Goal: Task Accomplishment & Management: Manage account settings

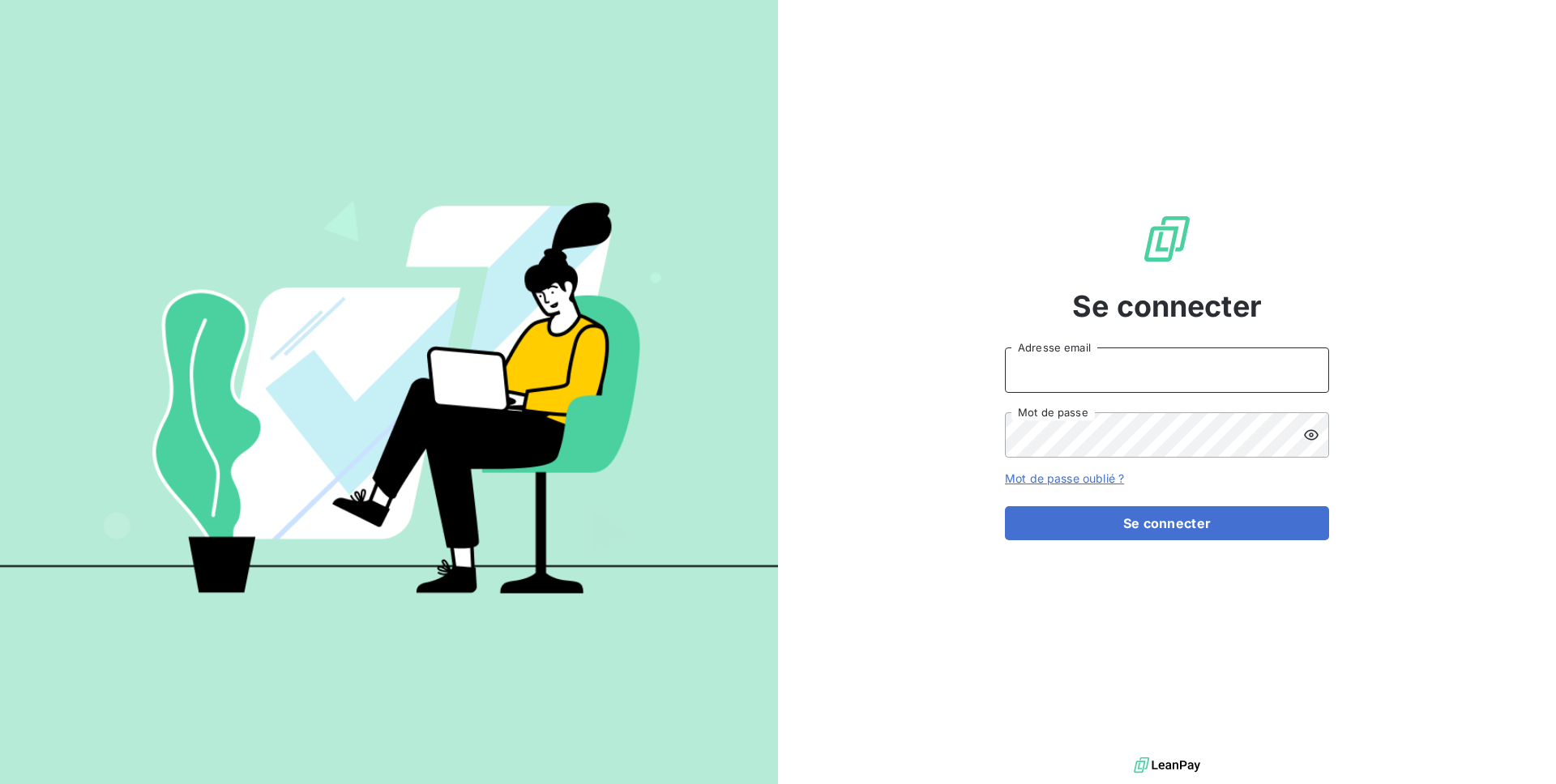
click at [1208, 372] on input "Adresse email" at bounding box center [1166, 370] width 324 height 45
type input "admin@jottfrance"
click at [1004, 507] on button "Se connecter" at bounding box center [1166, 523] width 324 height 34
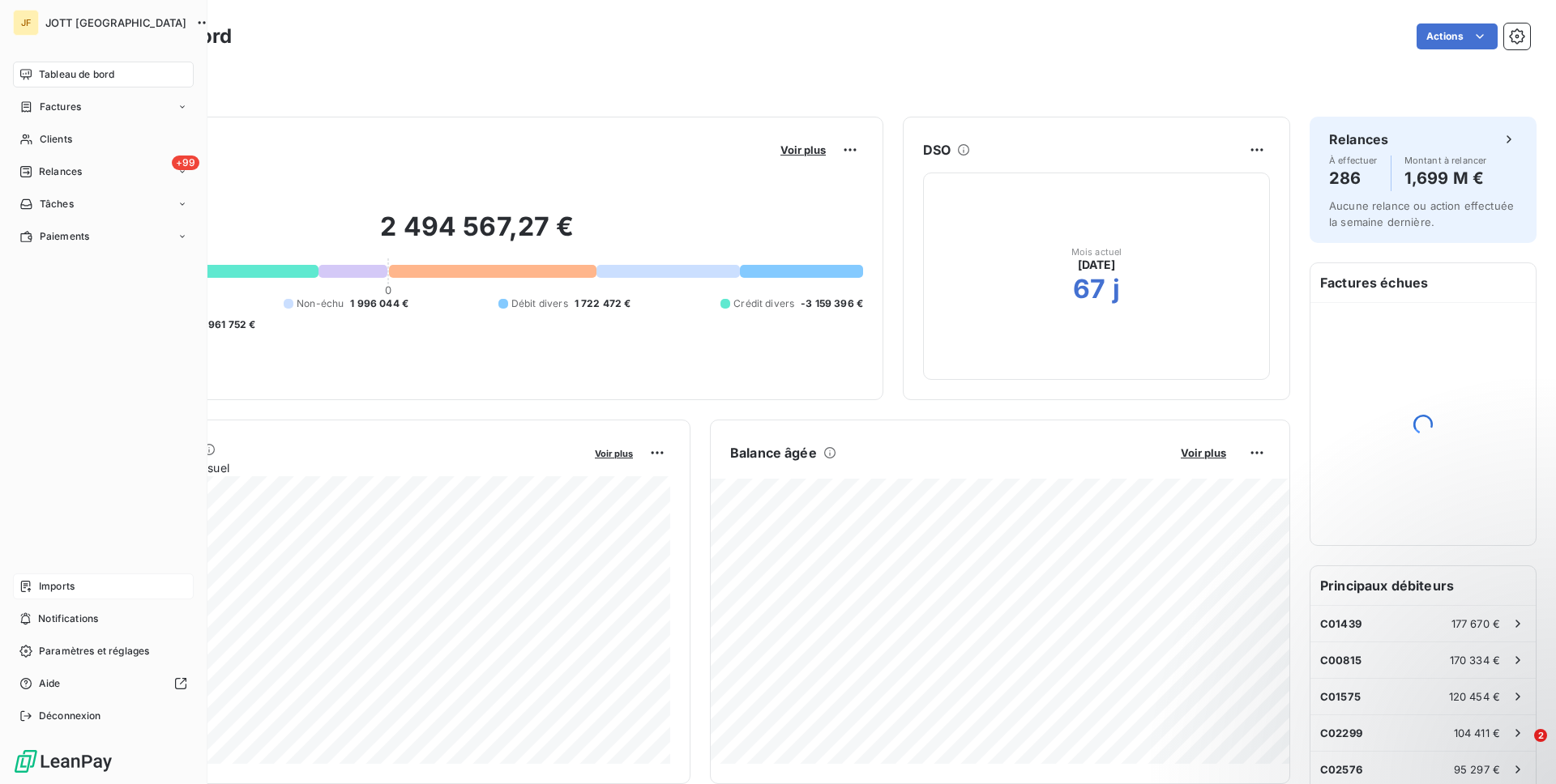
click at [84, 587] on div "Imports" at bounding box center [103, 587] width 181 height 26
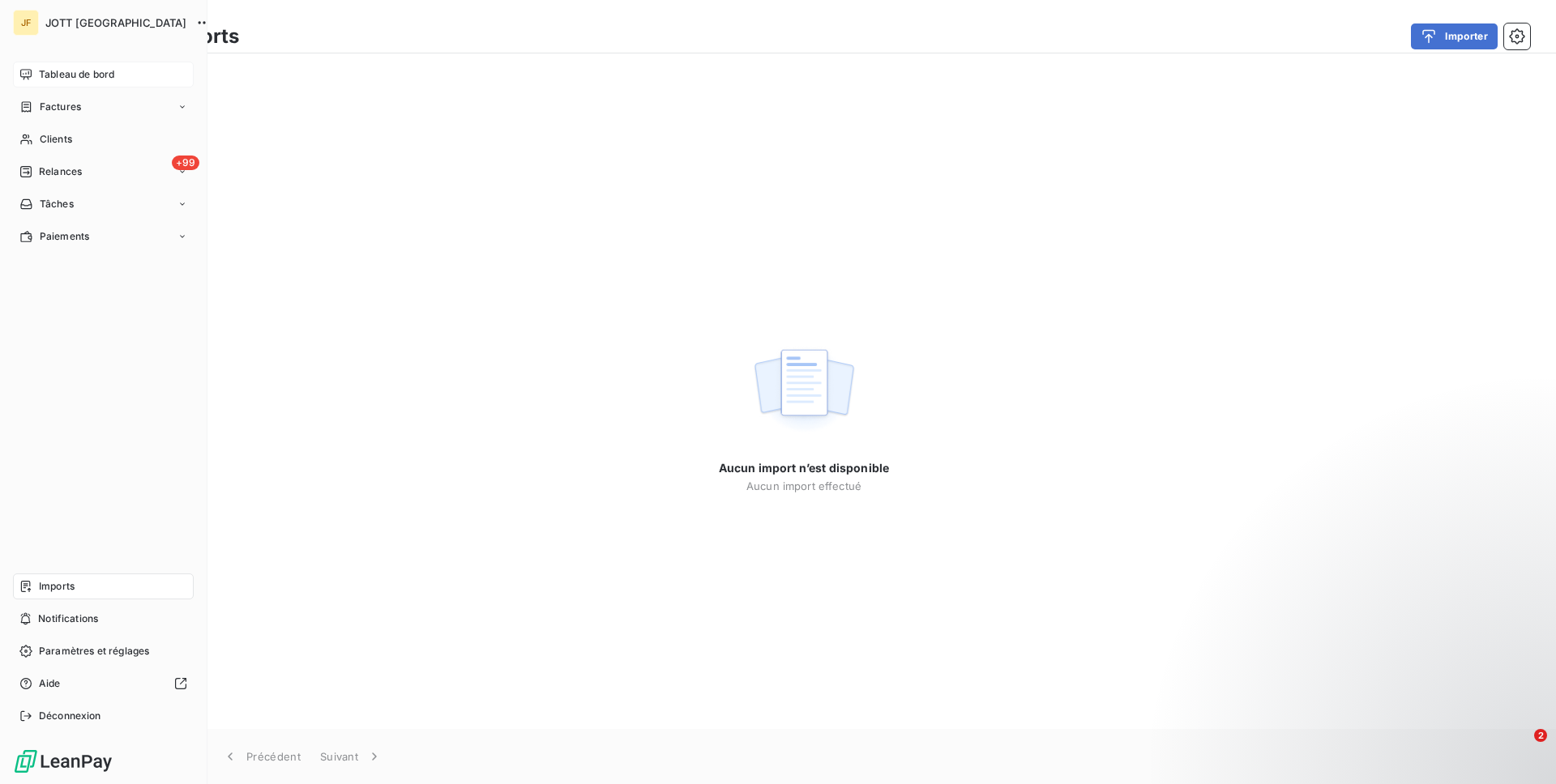
click at [81, 77] on span "Tableau de bord" at bounding box center [76, 74] width 75 height 15
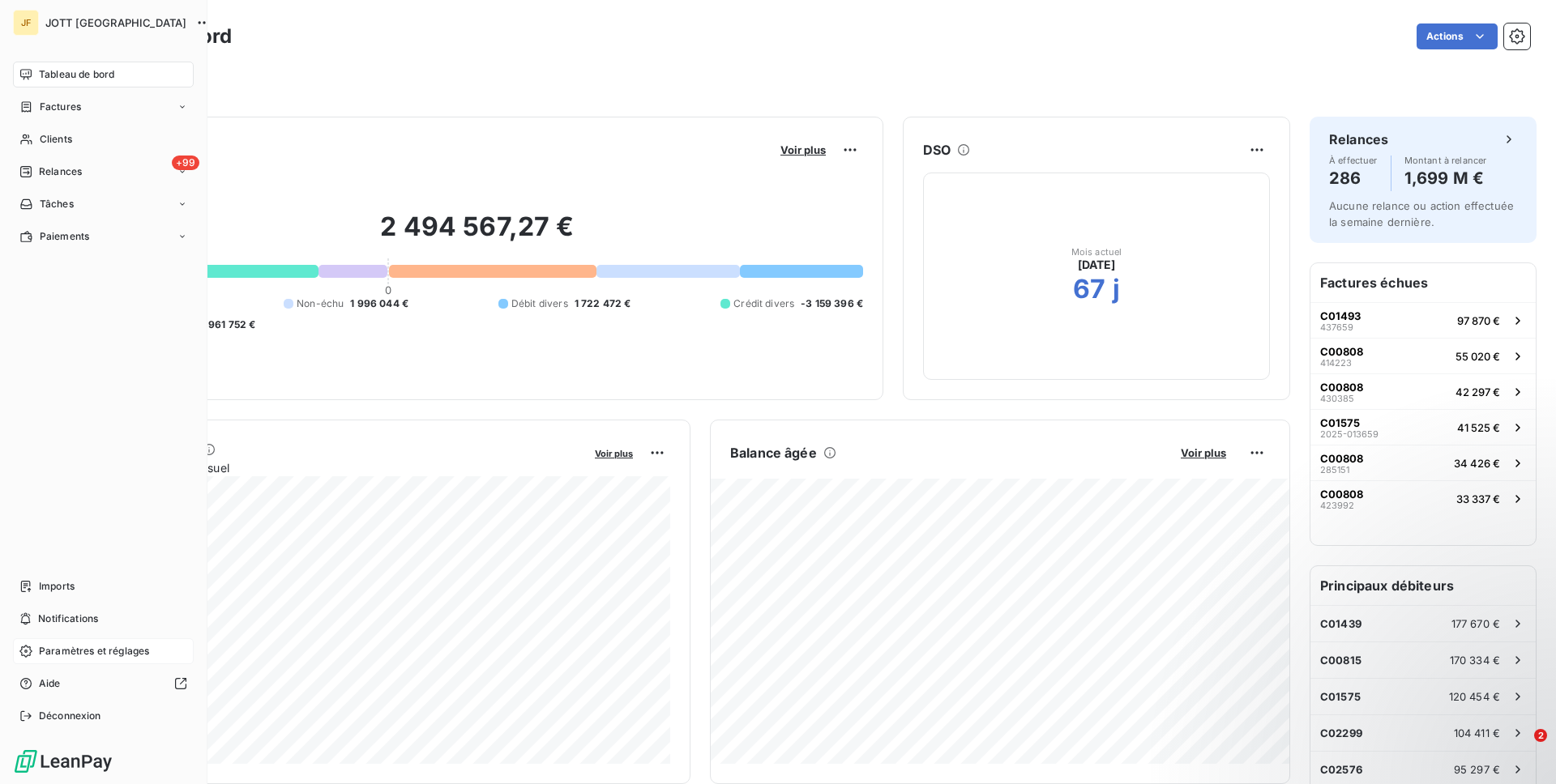
click at [63, 648] on span "Paramètres et réglages" at bounding box center [93, 651] width 110 height 15
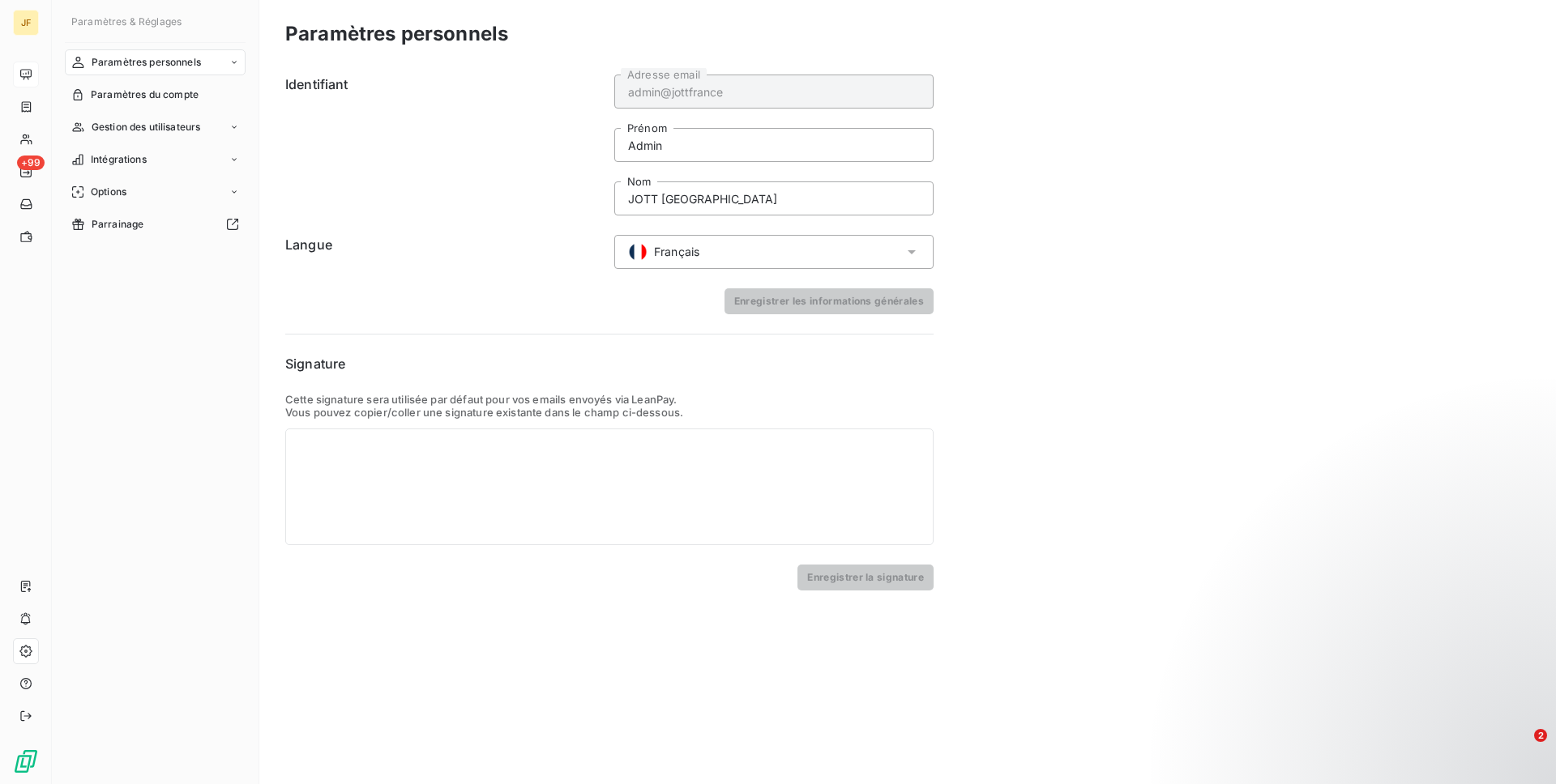
click at [150, 108] on nav "Paramètres personnels Paramètres du compte Gestion des utilisateurs Intégration…" at bounding box center [155, 143] width 181 height 188
click at [154, 95] on span "Paramètres du compte" at bounding box center [144, 94] width 108 height 15
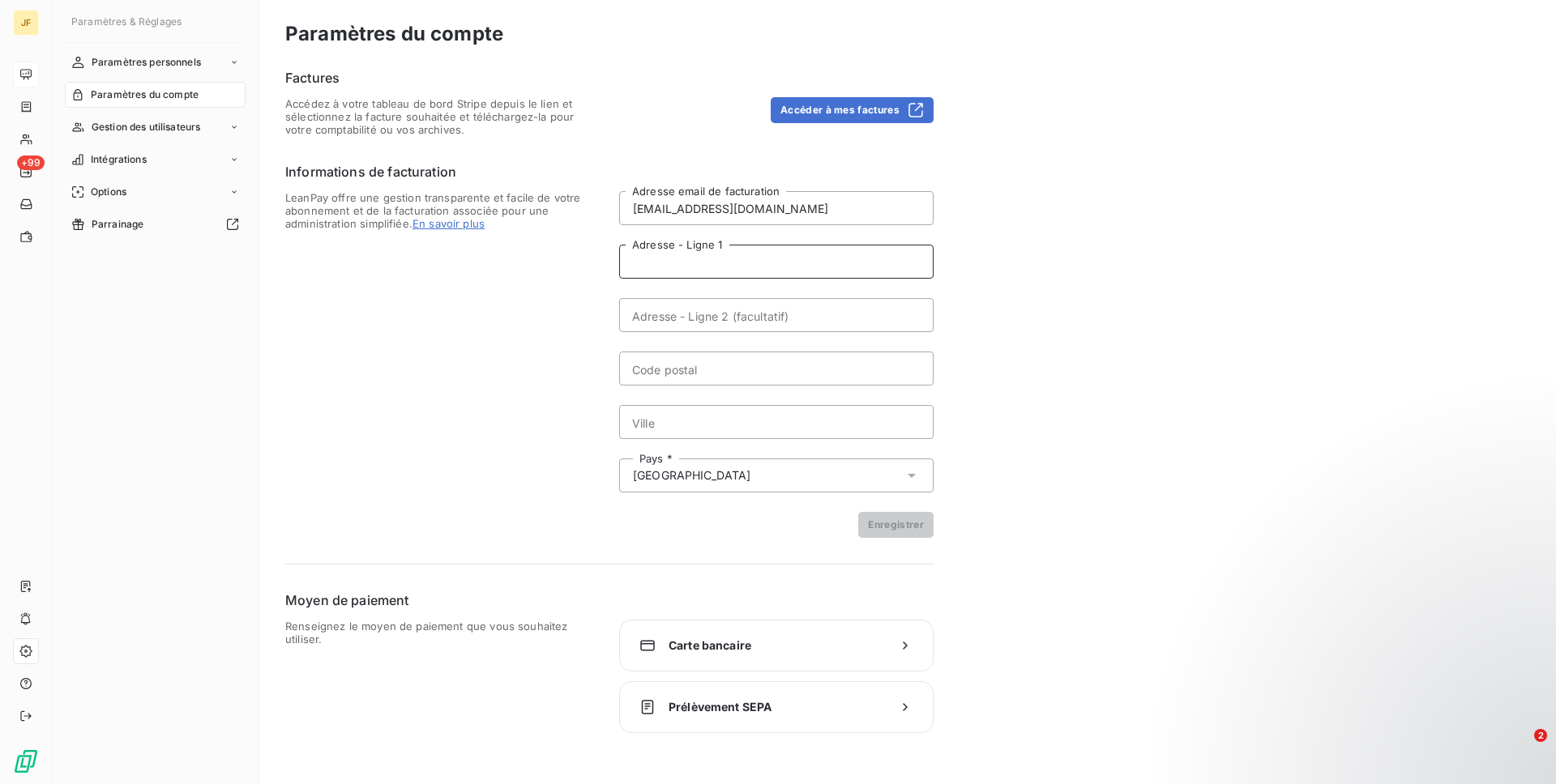
click at [755, 252] on input "Adresse - Ligne 1" at bounding box center [776, 261] width 315 height 34
paste input "[STREET_ADDRESS][PERSON_NAME]"
click at [876, 260] on input "[STREET_ADDRESS][PERSON_NAME]" at bounding box center [776, 261] width 315 height 34
type input "[STREET_ADDRESS][PERSON_NAME]"
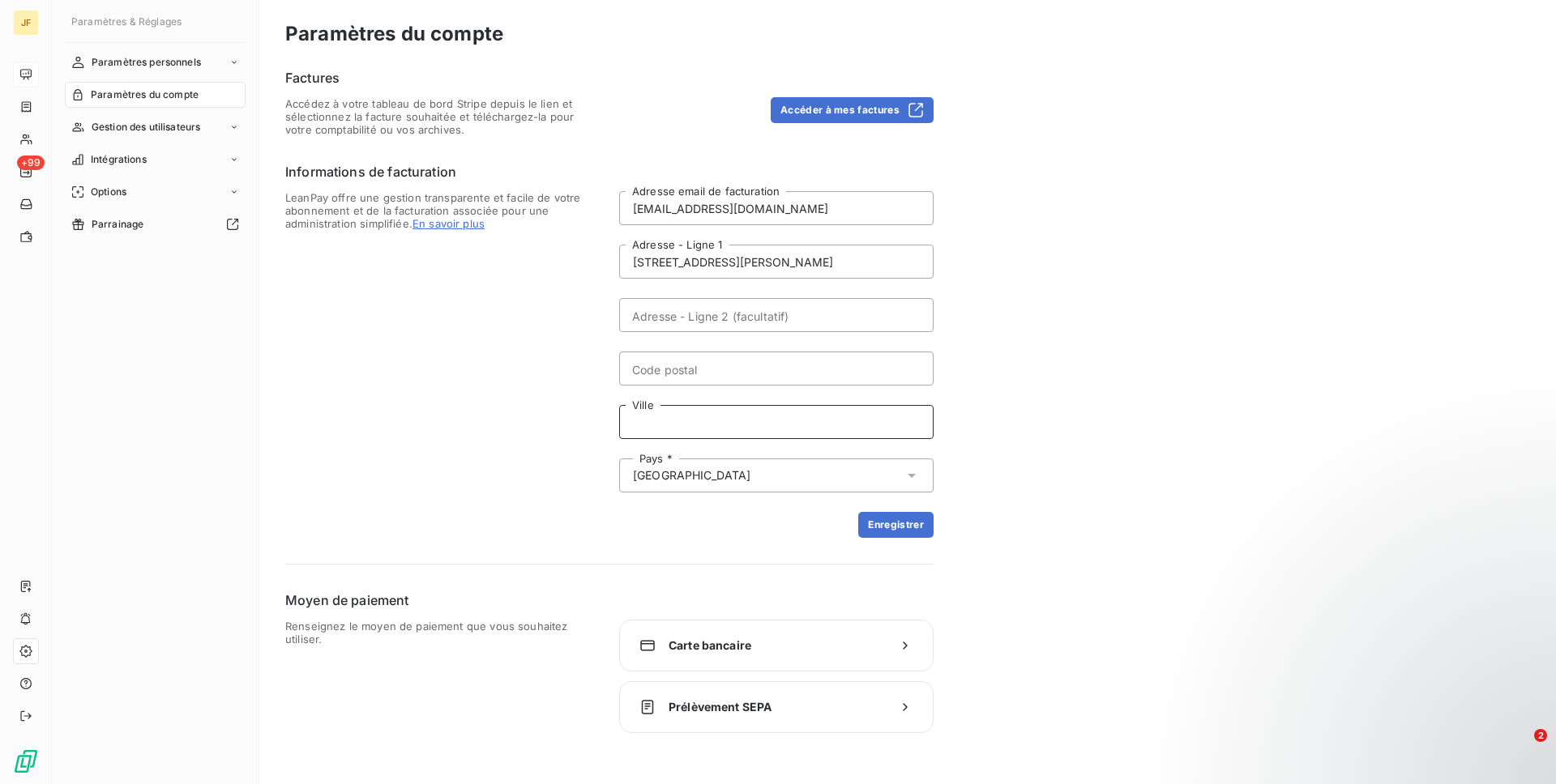
click at [716, 422] on input "Ville" at bounding box center [776, 422] width 315 height 34
paste input "[GEOGRAPHIC_DATA]"
type input "[GEOGRAPHIC_DATA]"
click at [789, 264] on input "[STREET_ADDRESS][PERSON_NAME]" at bounding box center [776, 261] width 315 height 34
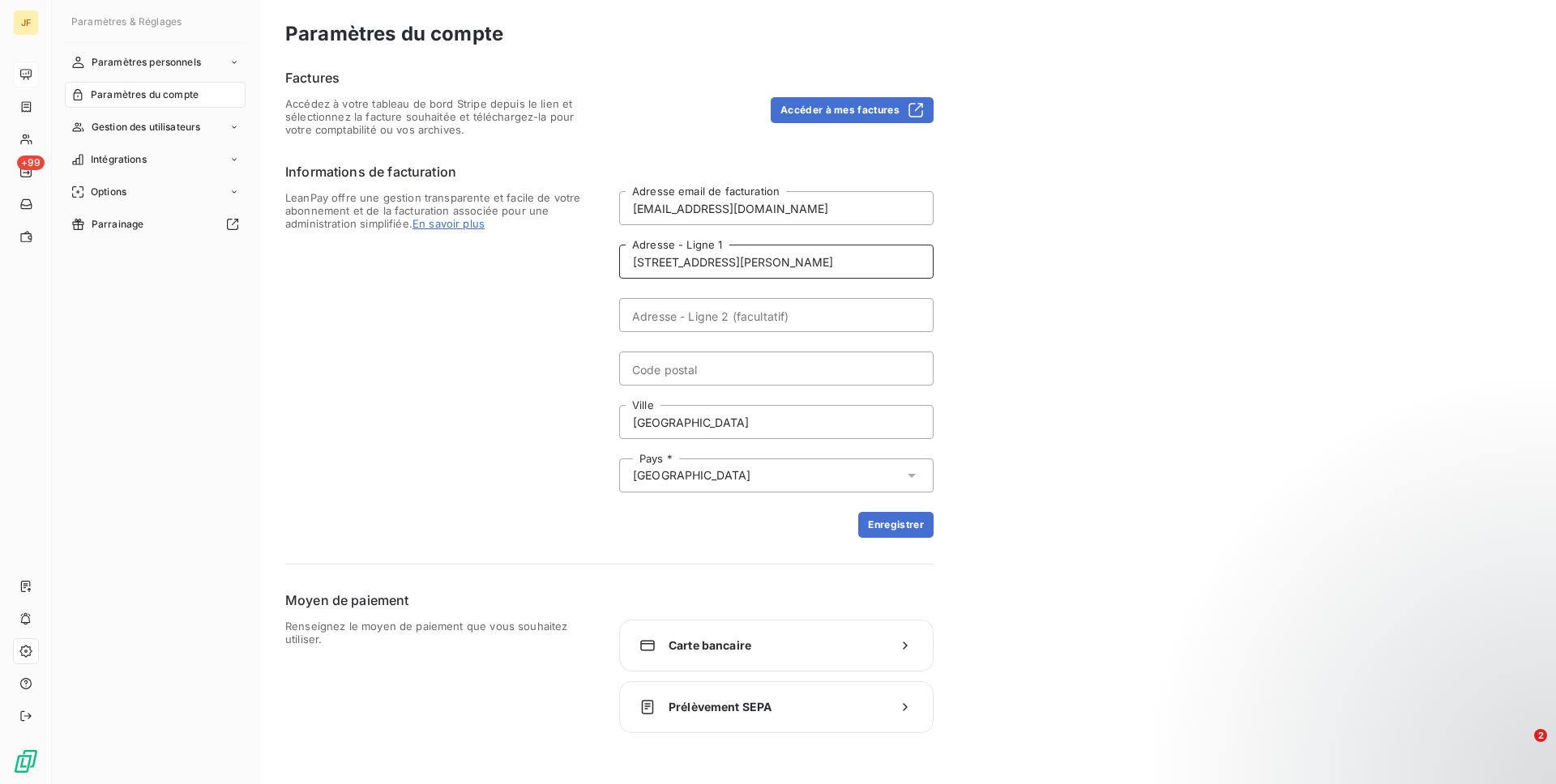
type input "[STREET_ADDRESS][PERSON_NAME]"
click at [683, 367] on input "Code postal" at bounding box center [776, 368] width 315 height 34
paste input "13005"
type input "13005"
click at [858, 497] on form "[EMAIL_ADDRESS][DOMAIN_NAME] Adresse email de facturation [STREET_ADDRESS][PERS…" at bounding box center [776, 364] width 315 height 347
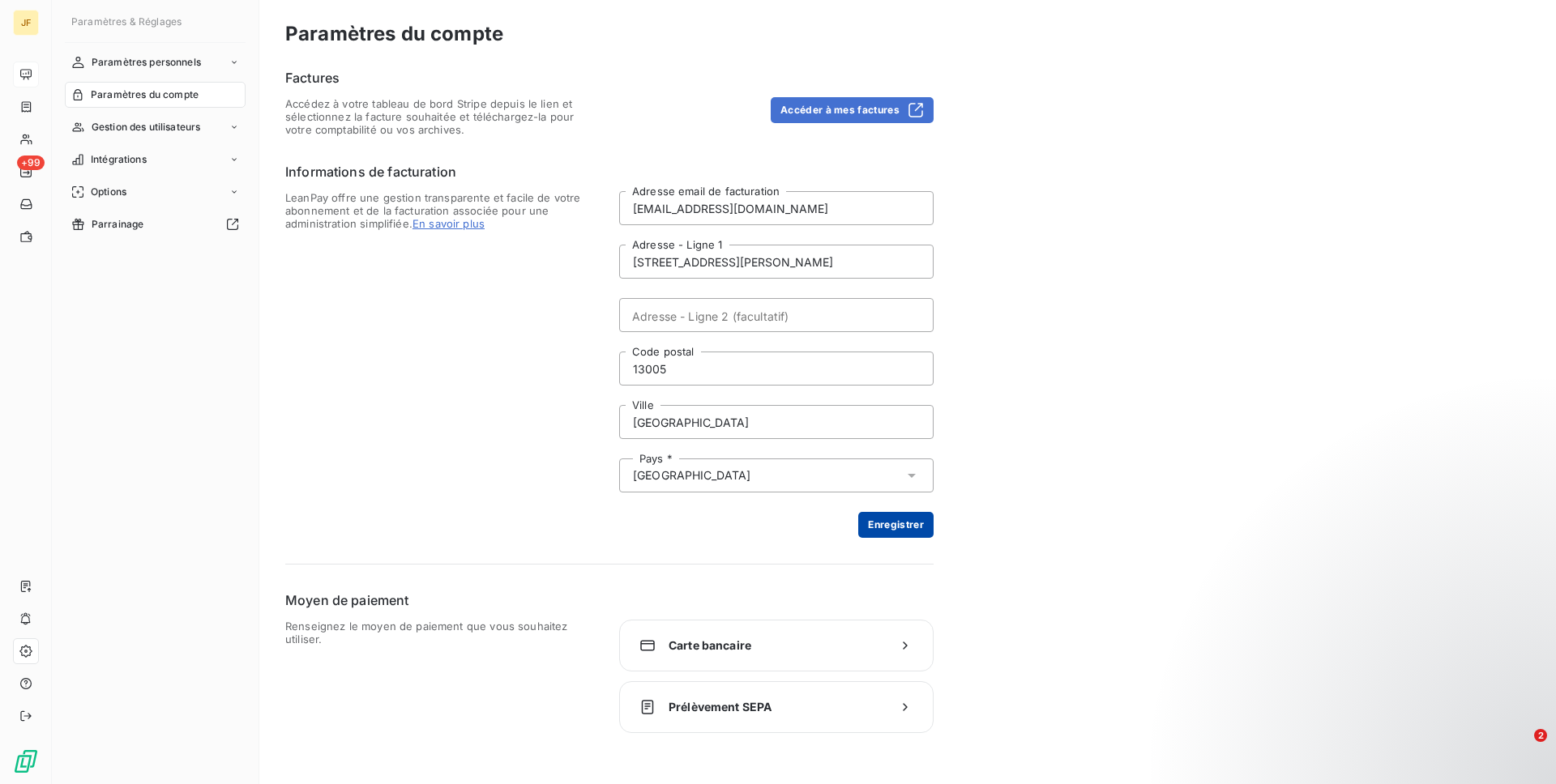
click at [866, 519] on button "Enregistrer" at bounding box center [896, 525] width 75 height 26
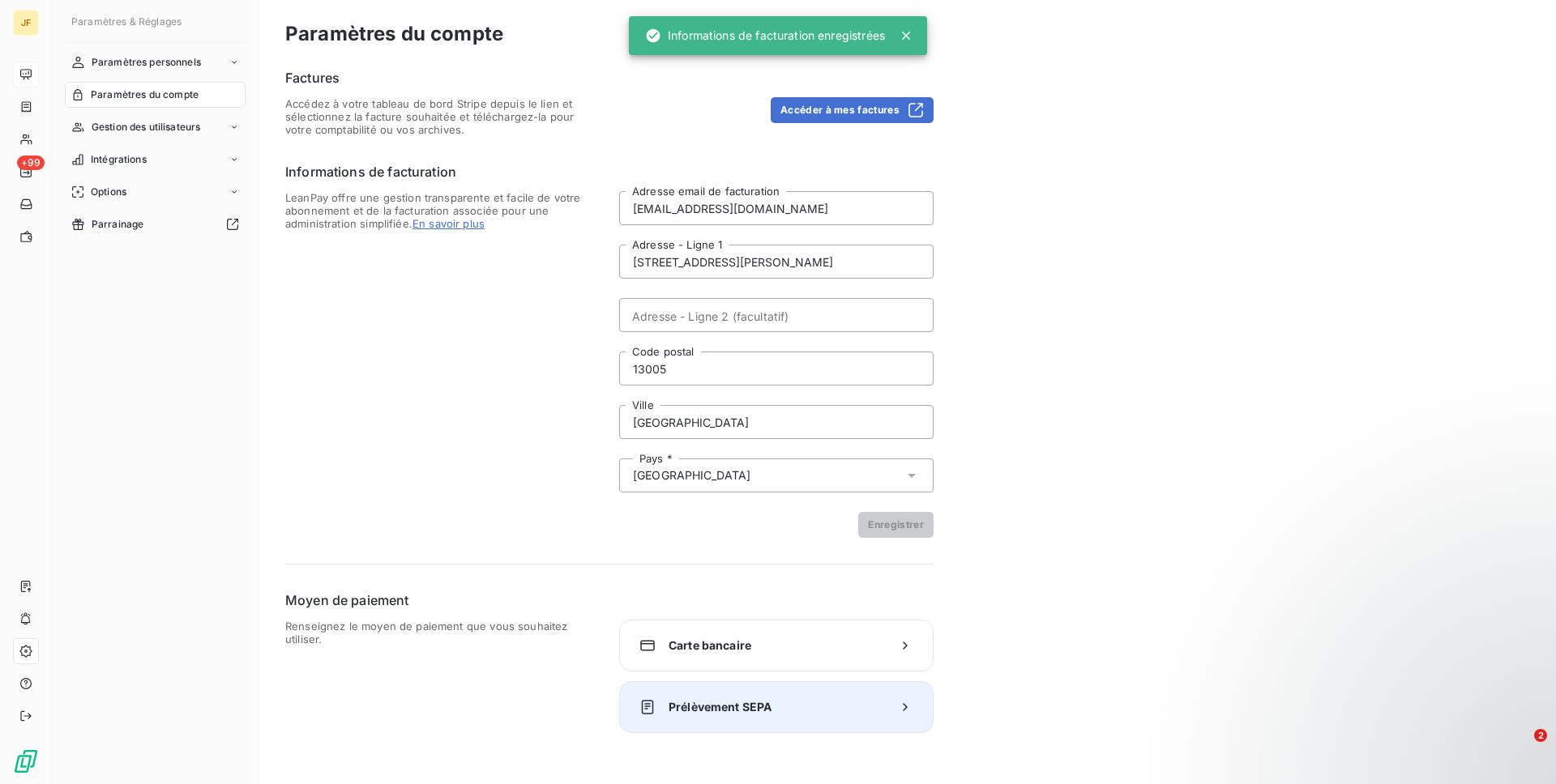
click at [694, 711] on span "Prélèvement SEPA" at bounding box center [775, 707] width 215 height 16
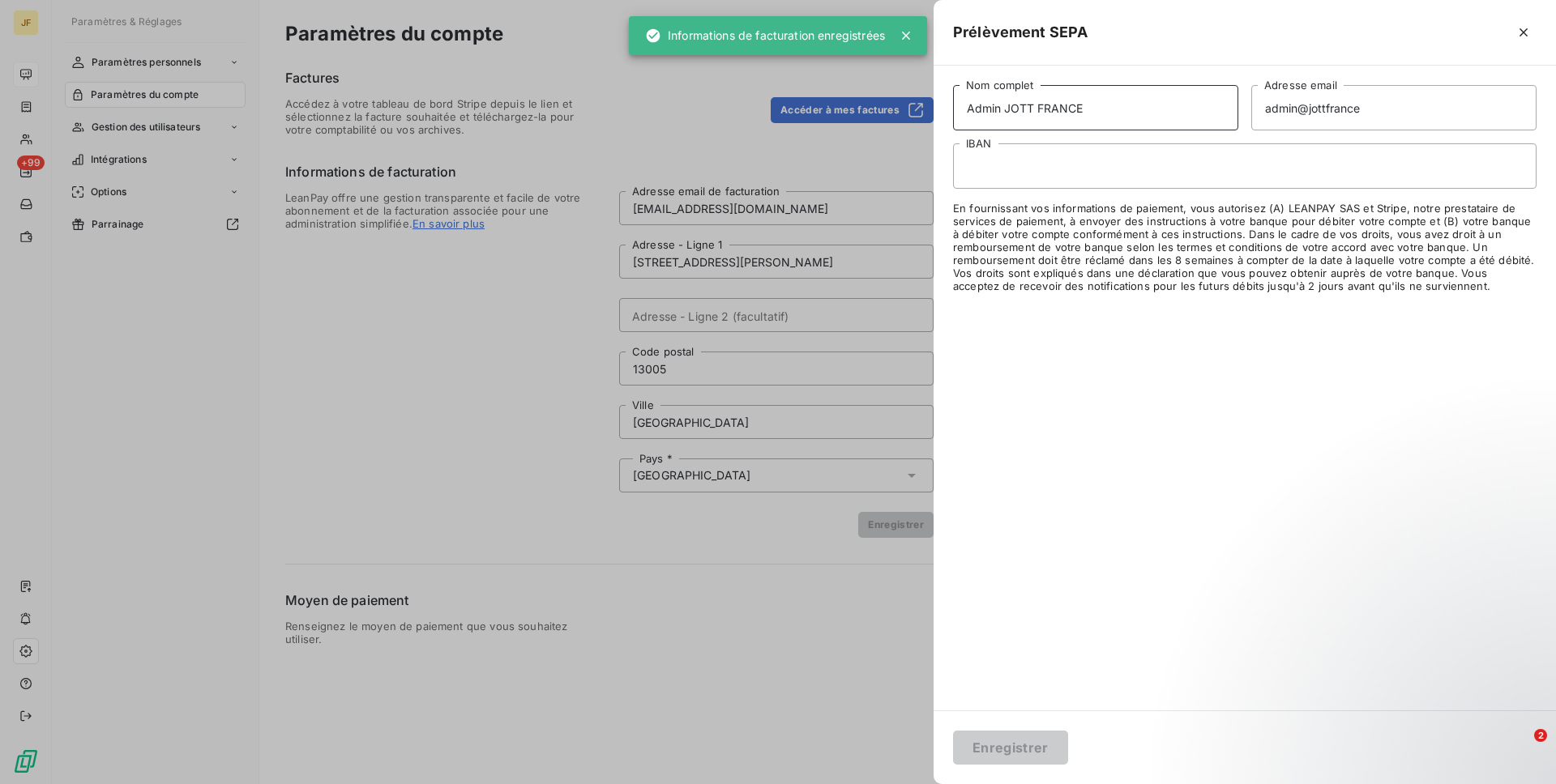
click at [992, 103] on input "Admin JOTT FRANCE" at bounding box center [1095, 107] width 285 height 45
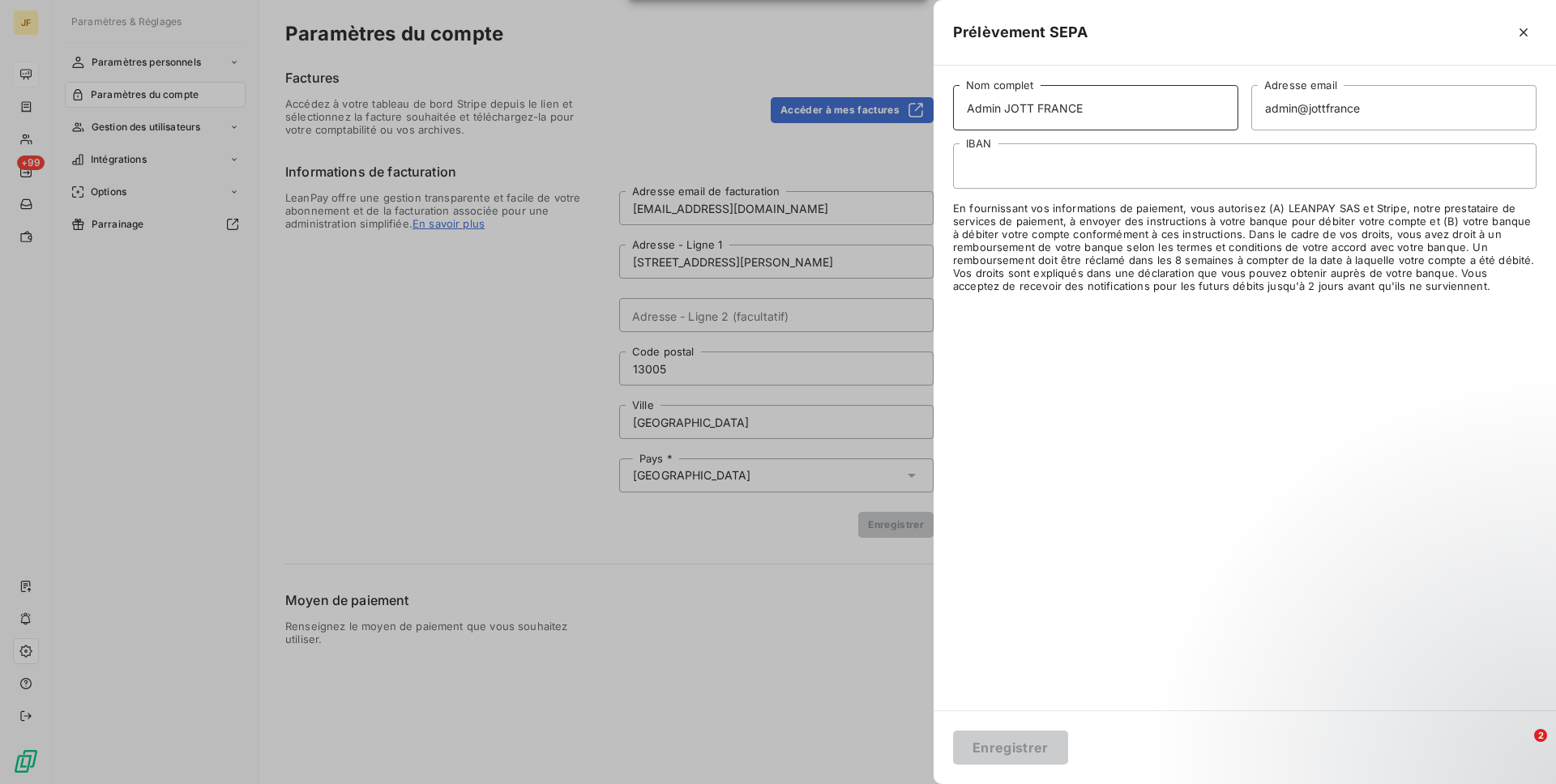
click at [992, 103] on input "Admin JOTT FRANCE" at bounding box center [1095, 107] width 285 height 45
type input "JOTT [GEOGRAPHIC_DATA]"
click at [1339, 105] on input "admin@jottfrance" at bounding box center [1393, 107] width 285 height 45
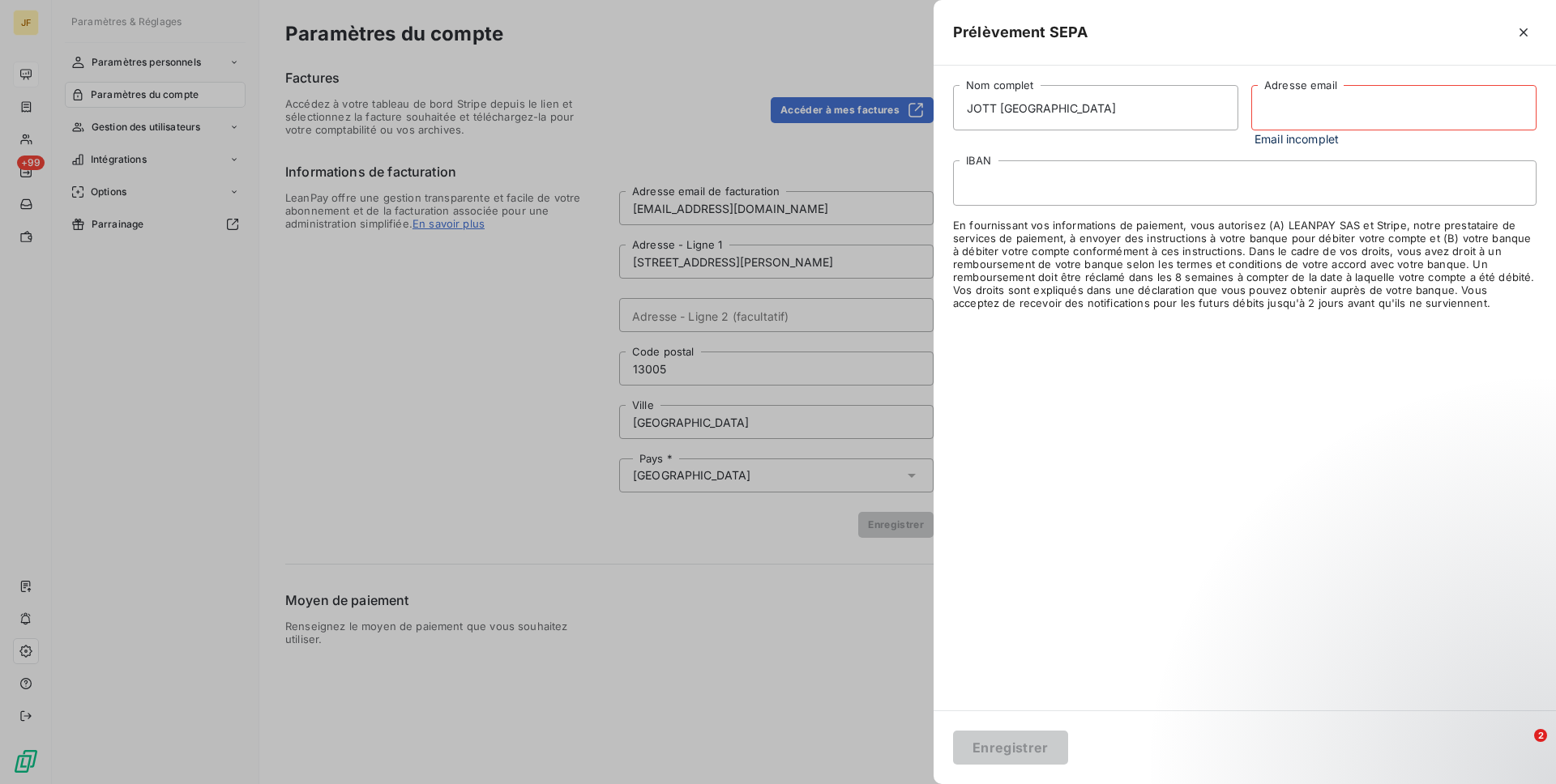
paste input "[EMAIL_ADDRESS][DOMAIN_NAME]"
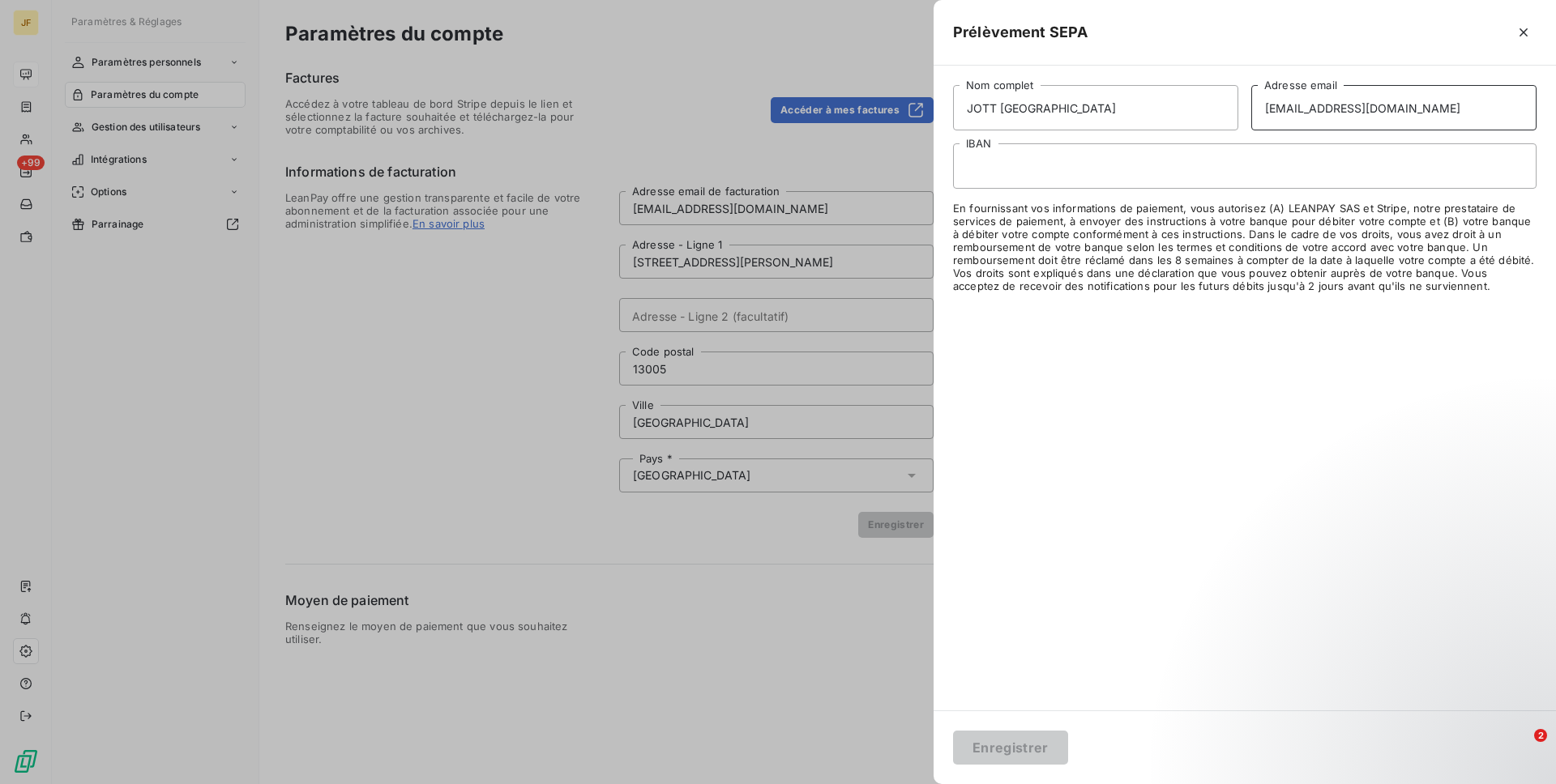
type input "[EMAIL_ADDRESS][DOMAIN_NAME]"
click at [998, 755] on button "Enregistrer" at bounding box center [1010, 747] width 115 height 34
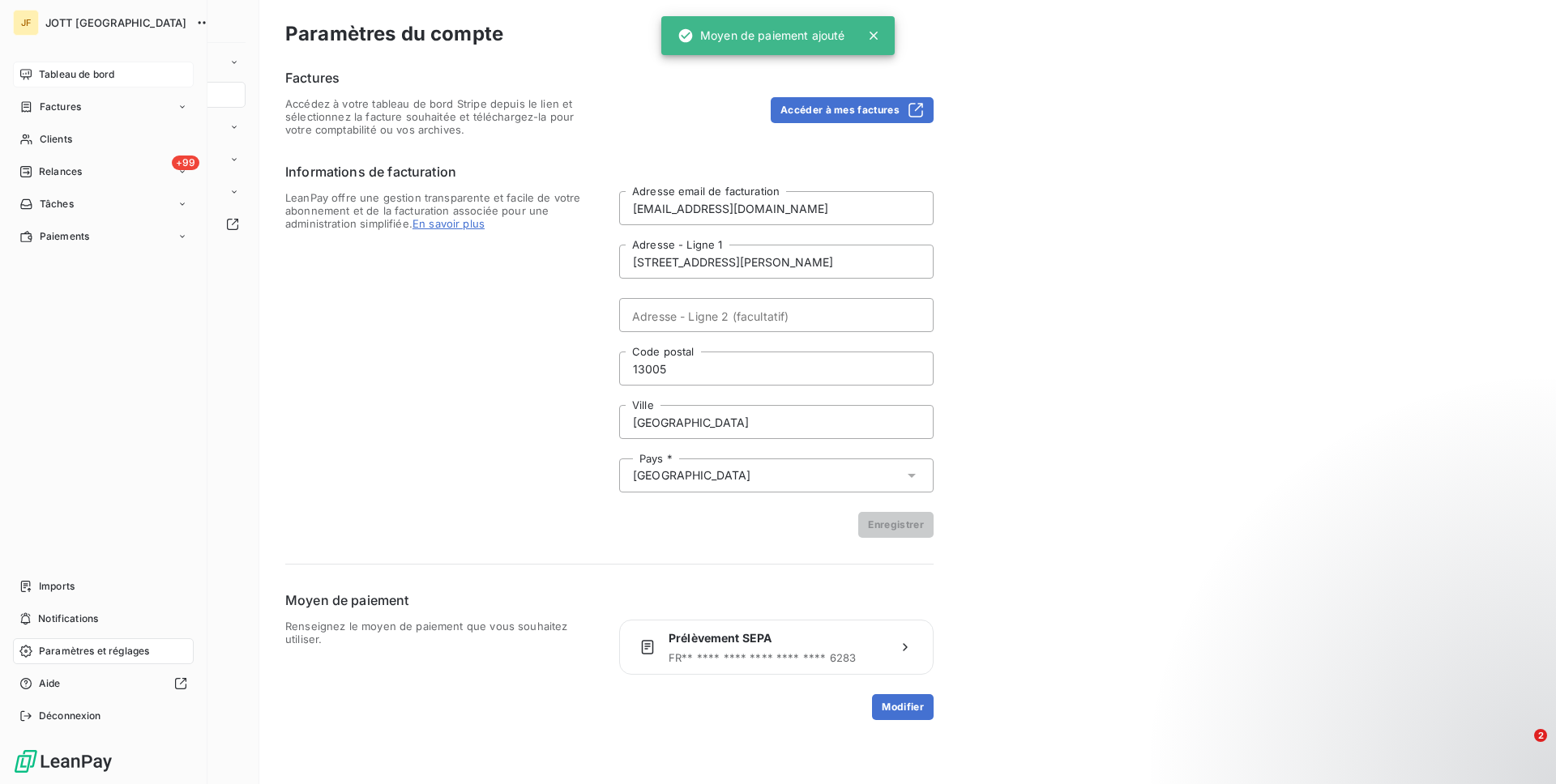
click at [14, 73] on div "Tableau de bord" at bounding box center [103, 74] width 181 height 26
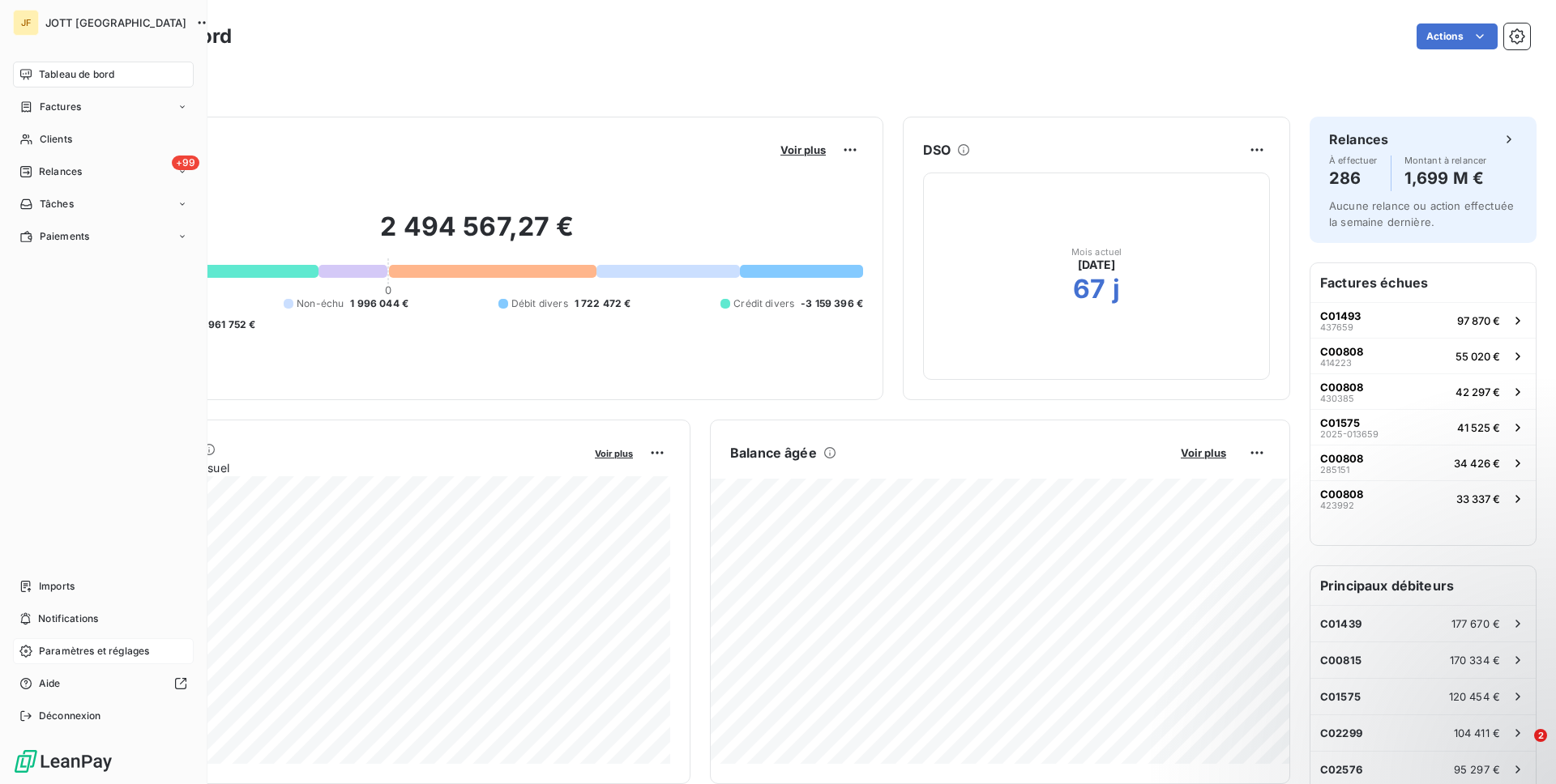
click at [105, 653] on span "Paramètres et réglages" at bounding box center [93, 651] width 110 height 15
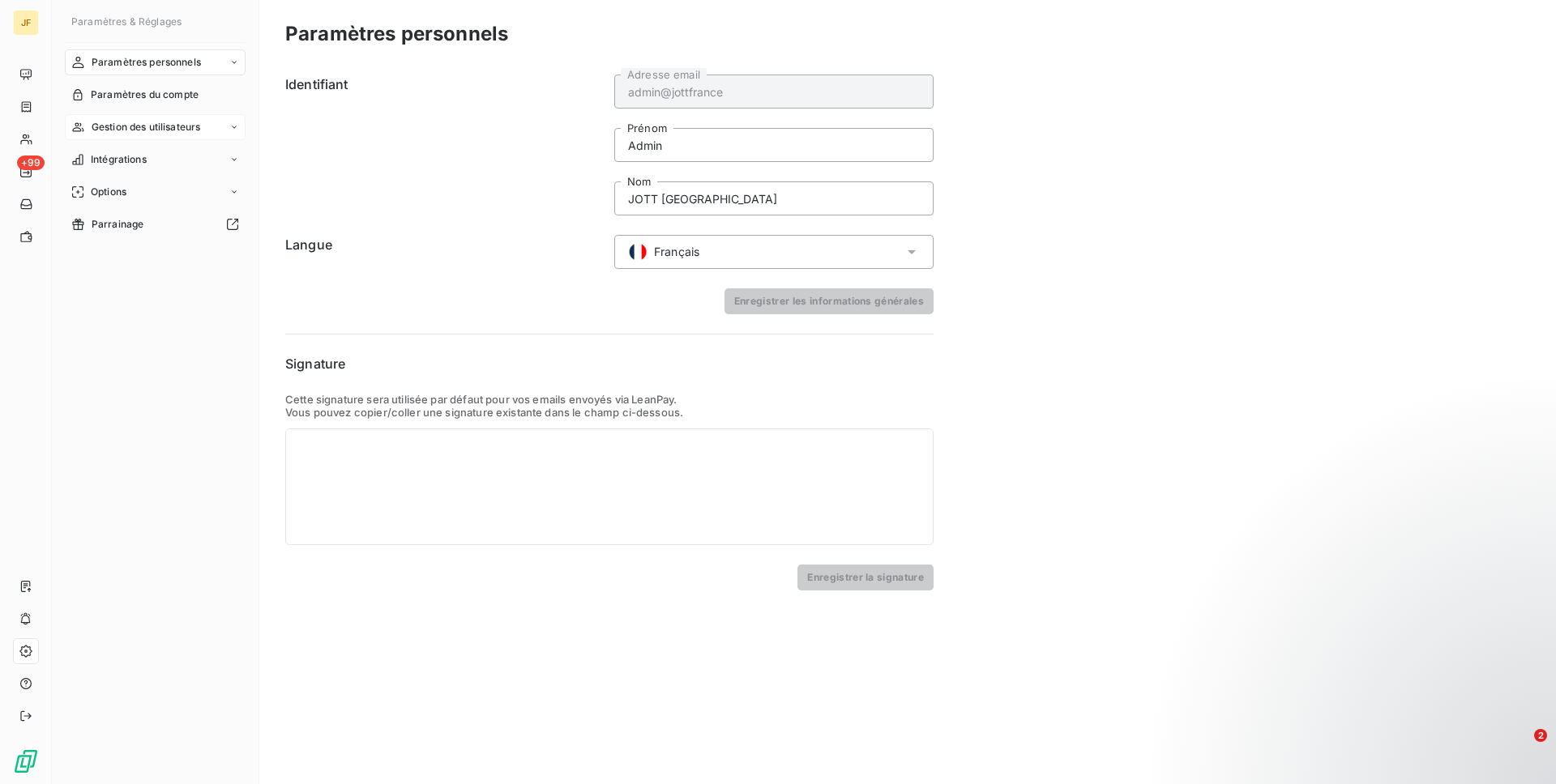
click at [158, 126] on span "Gestion des utilisateurs" at bounding box center [146, 127] width 110 height 15
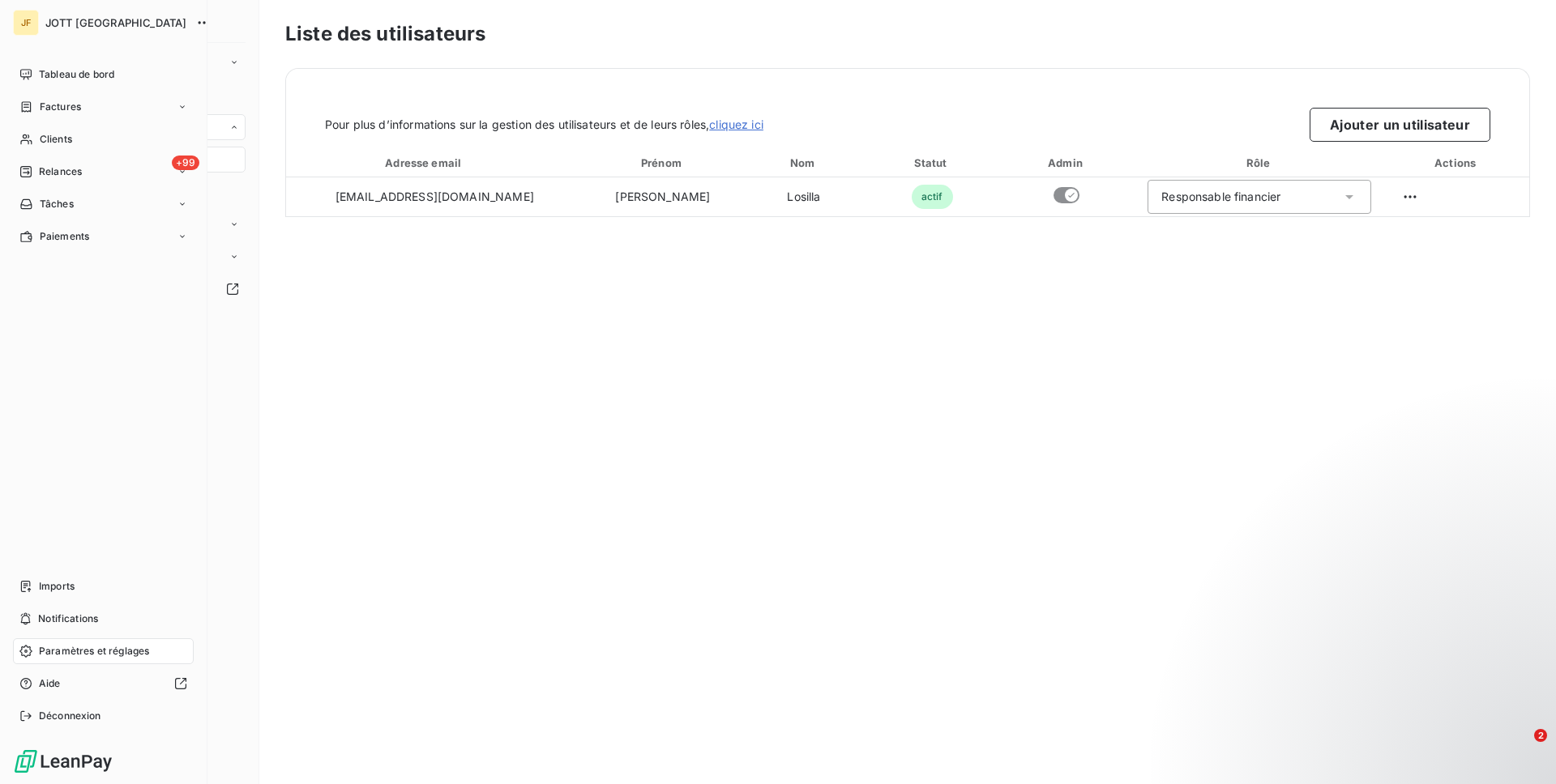
click at [40, 71] on span "Tableau de bord" at bounding box center [76, 74] width 75 height 15
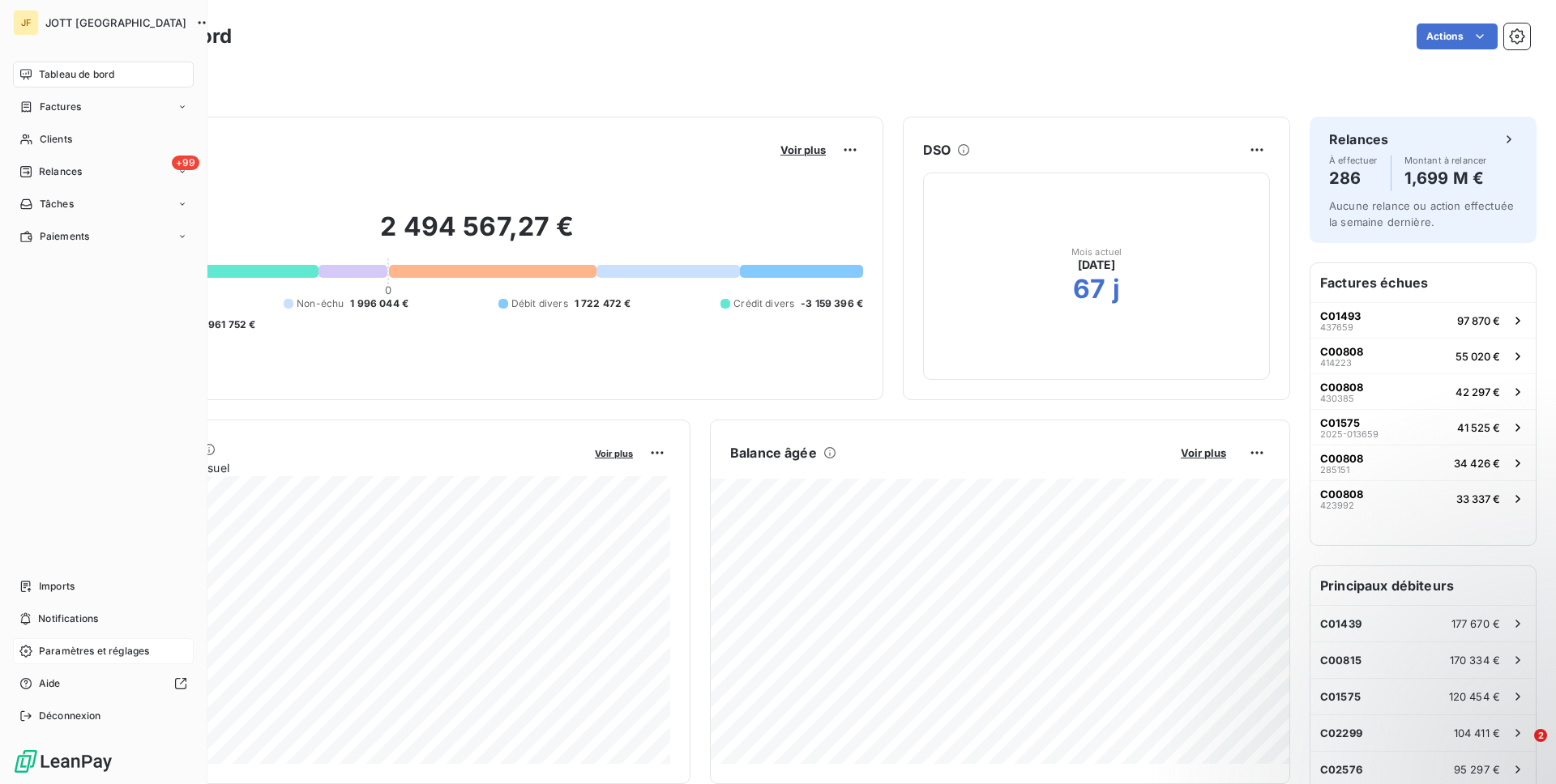
click at [43, 649] on span "Paramètres et réglages" at bounding box center [93, 651] width 110 height 15
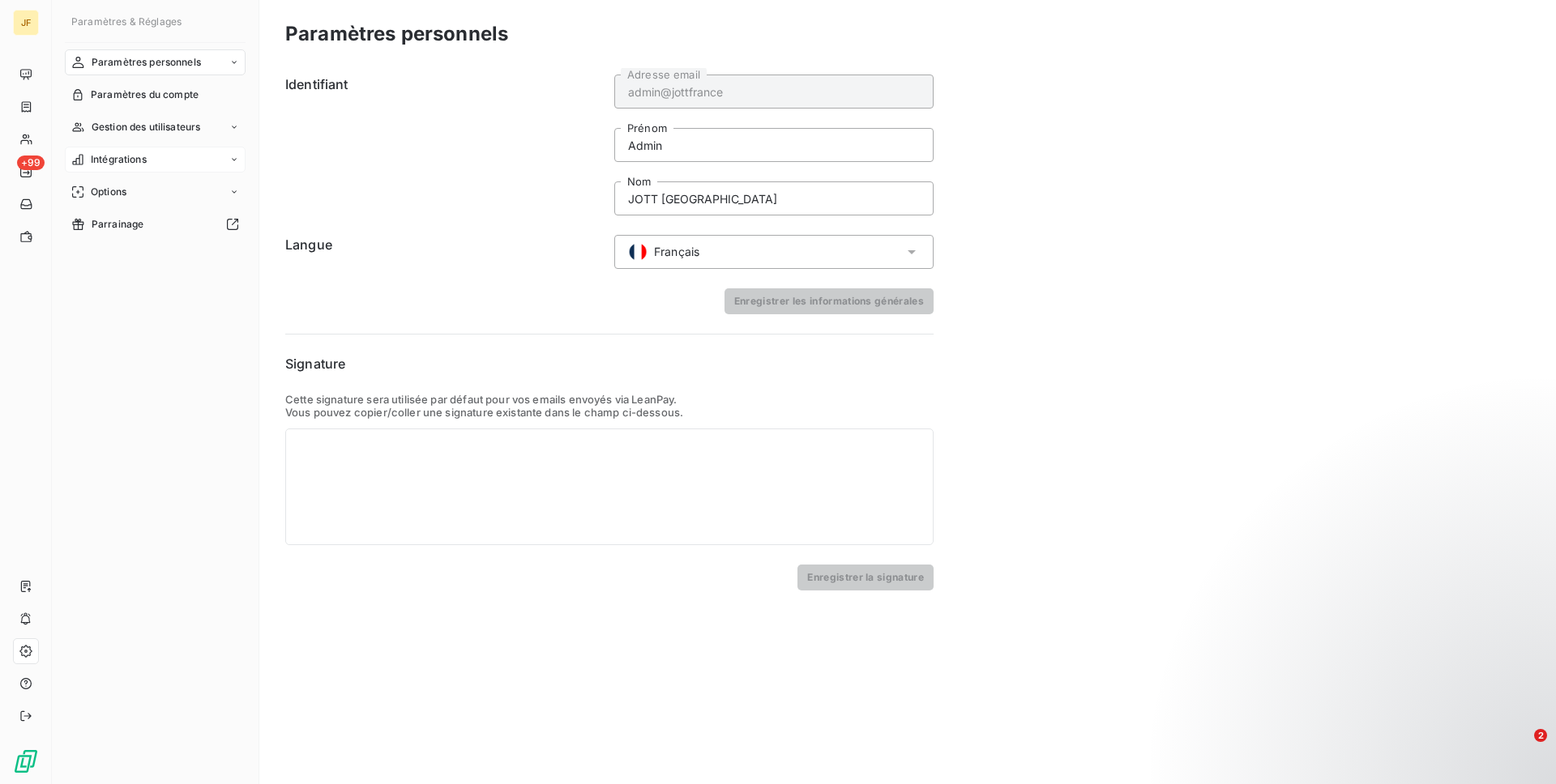
click at [122, 154] on span "Intégrations" at bounding box center [118, 159] width 56 height 15
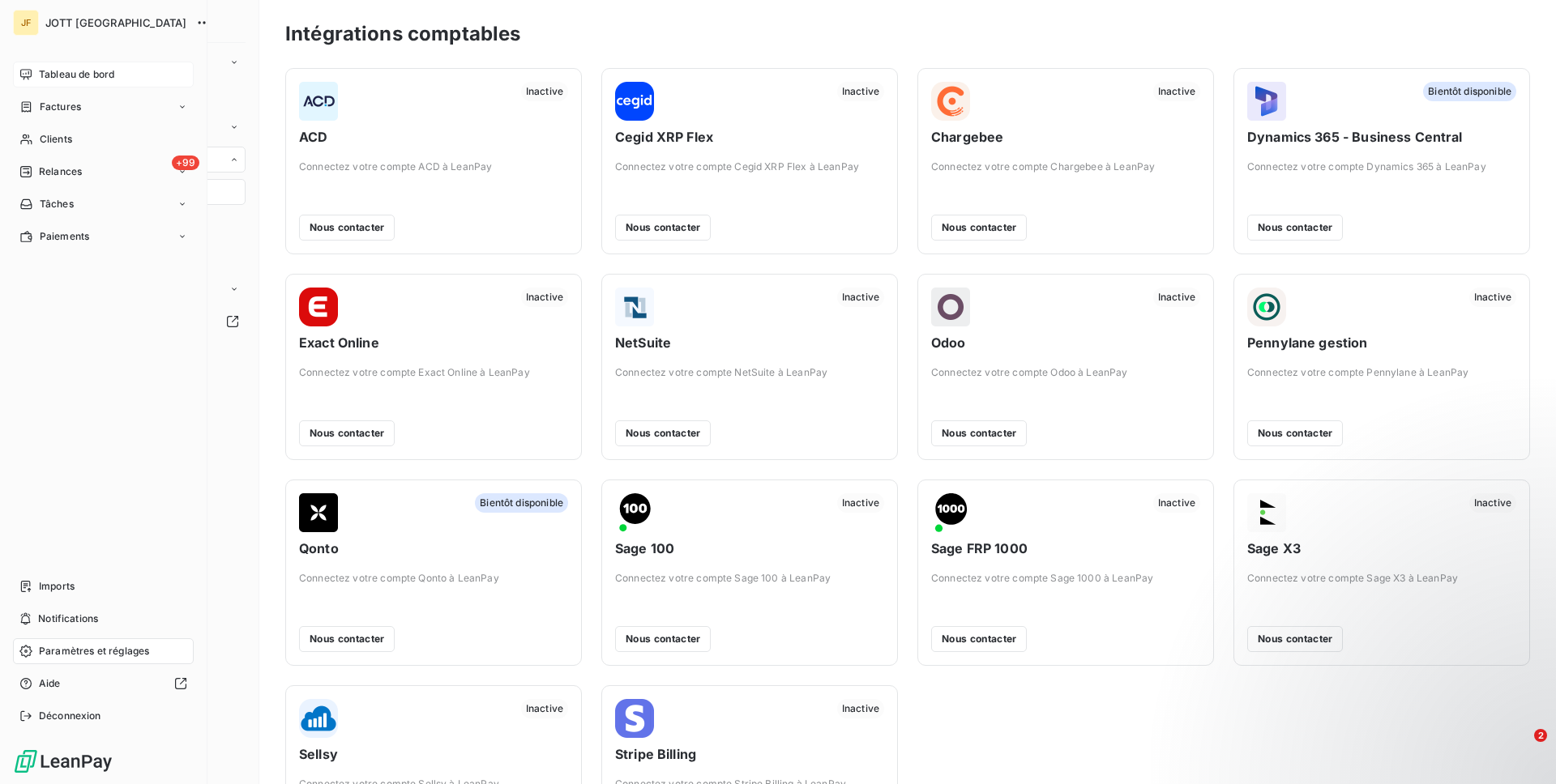
click at [35, 80] on div "Tableau de bord" at bounding box center [103, 74] width 181 height 26
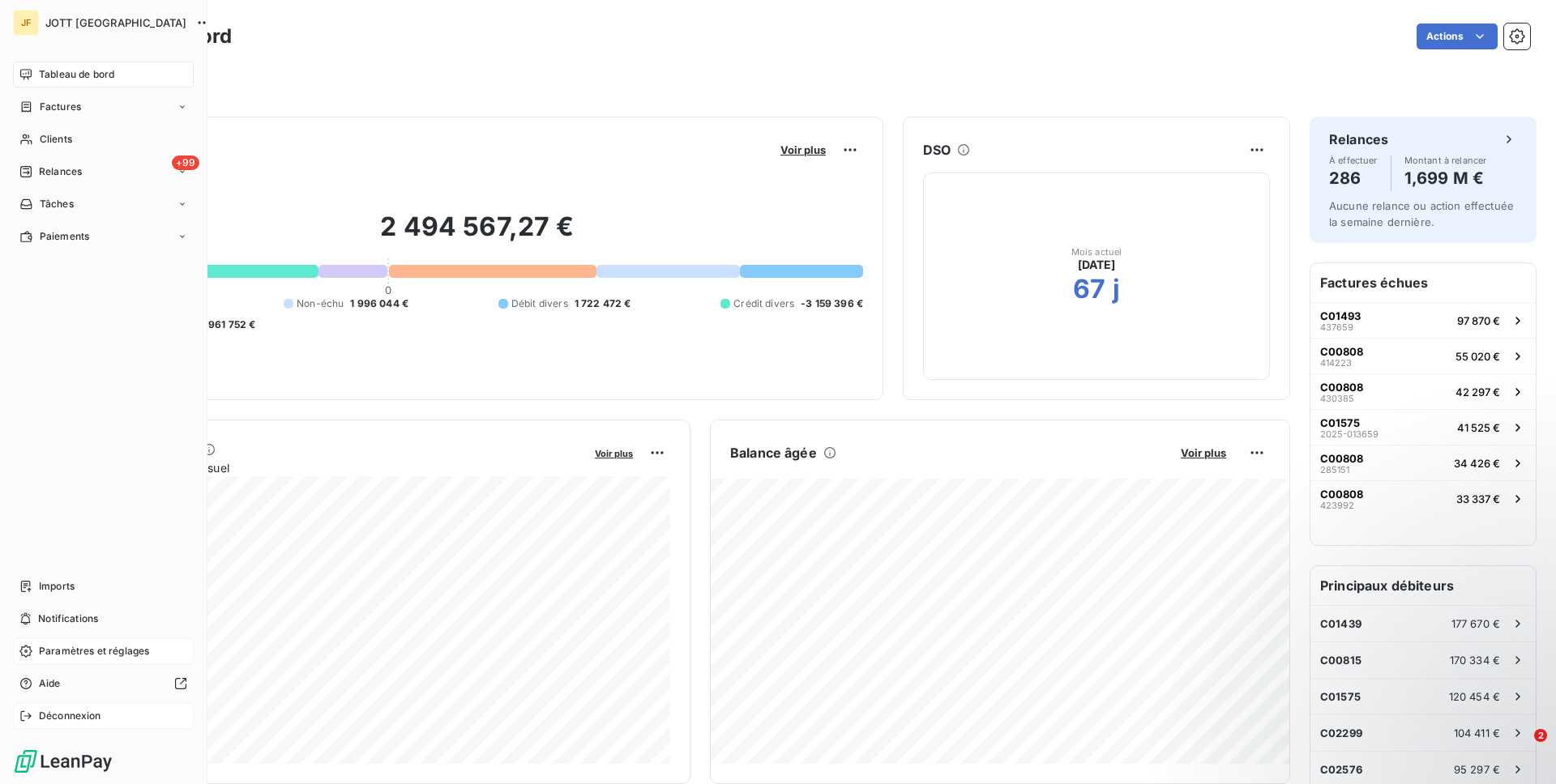
click at [83, 705] on div "Déconnexion" at bounding box center [103, 717] width 181 height 26
